Goal: Task Accomplishment & Management: Complete application form

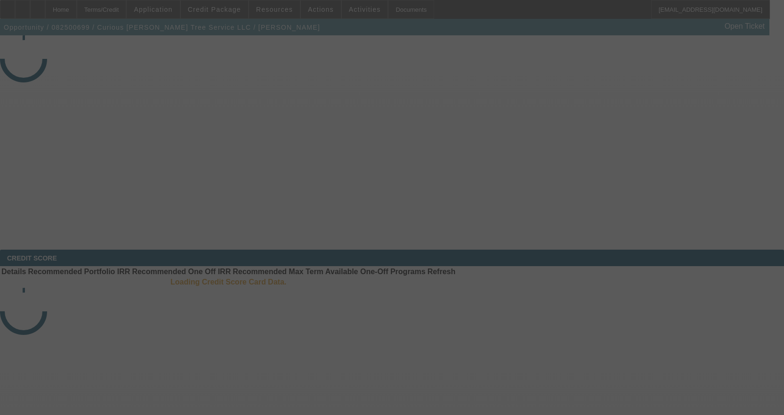
select select "3"
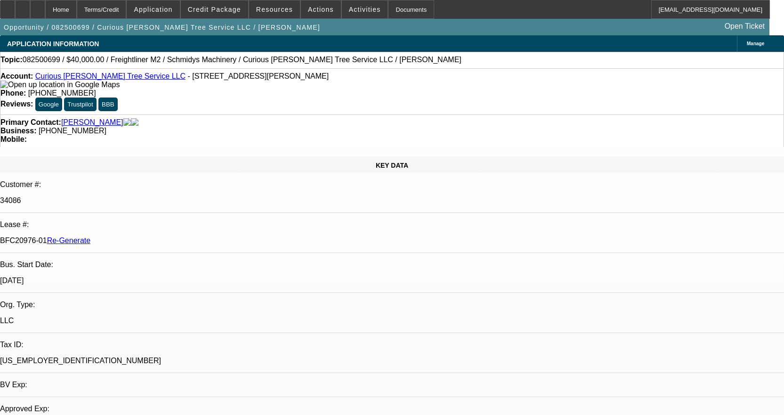
select select "0"
select select "3"
select select "0"
select select "6"
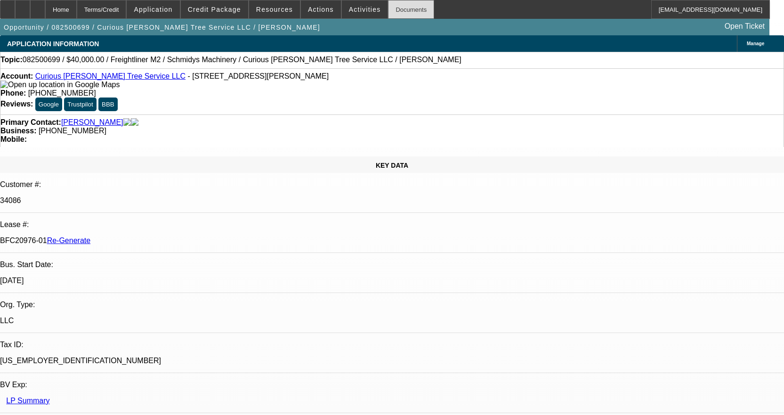
click at [388, 10] on div "Documents" at bounding box center [411, 9] width 46 height 19
click at [361, 11] on span "Activities" at bounding box center [365, 10] width 32 height 8
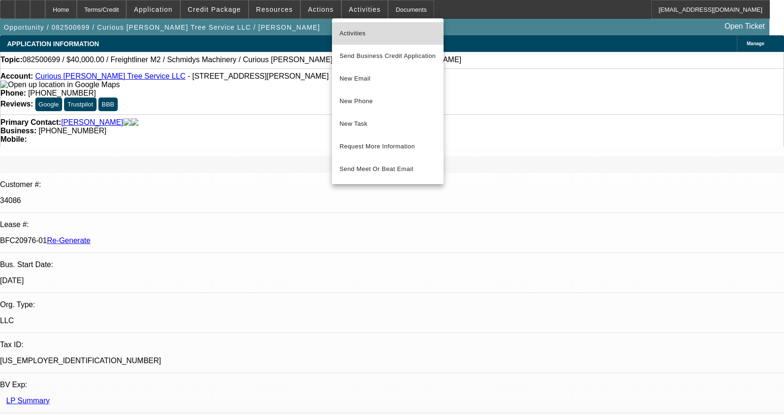
click at [359, 38] on span "Activities" at bounding box center [388, 33] width 97 height 11
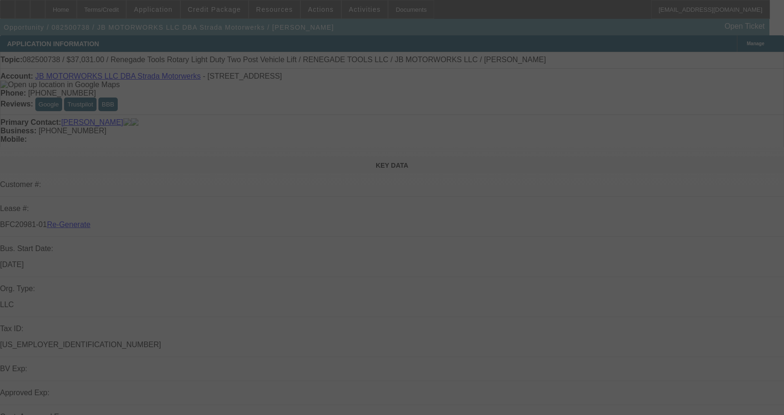
select select "3"
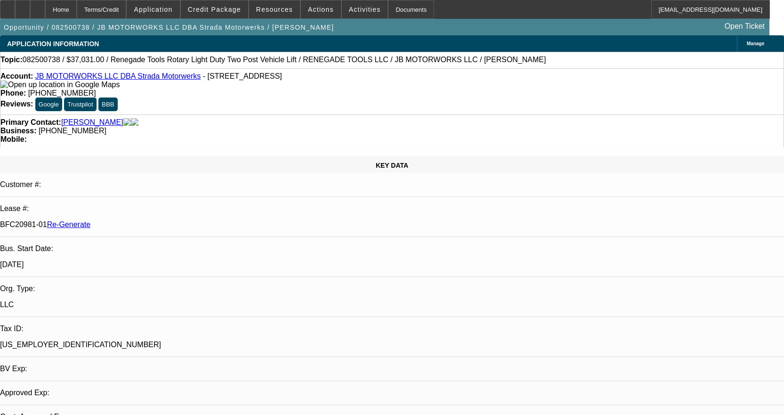
select select "0"
select select "3"
select select "0.1"
select select "4"
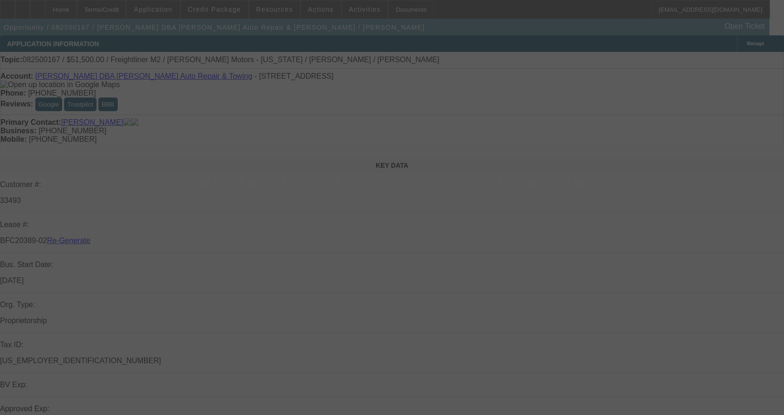
select select "3"
select select "0"
select select "2"
select select "0"
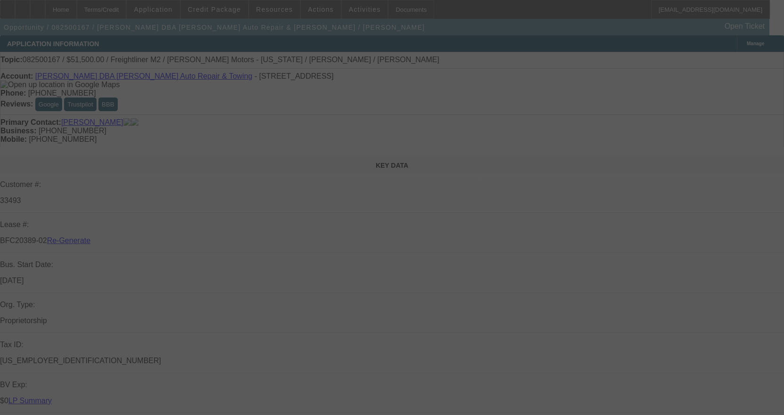
select select "6"
